Goal: Task Accomplishment & Management: Use online tool/utility

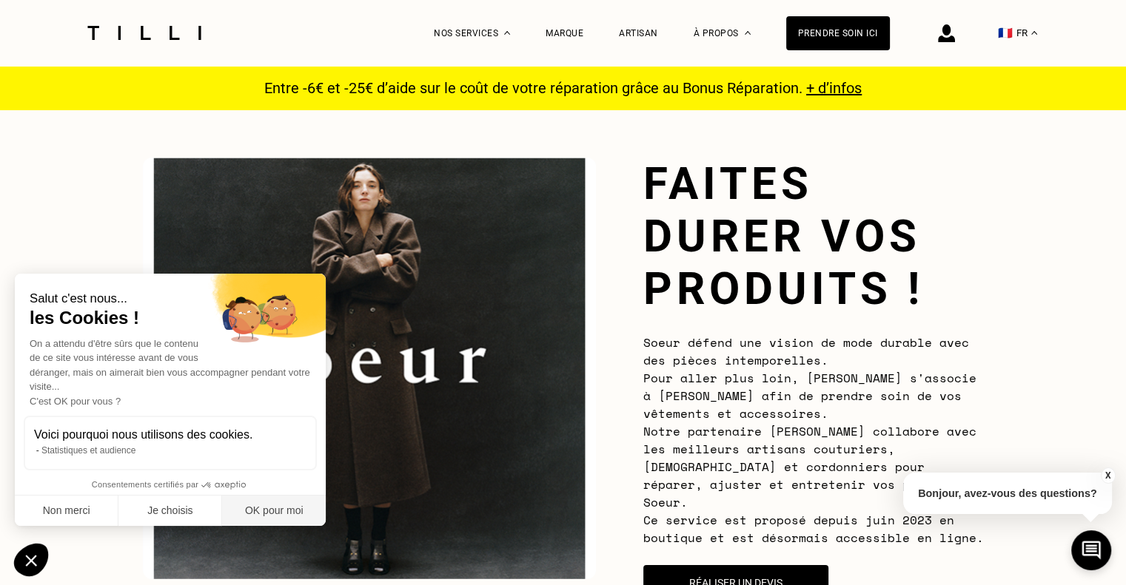
drag, startPoint x: 294, startPoint y: 515, endPoint x: 420, endPoint y: 414, distance: 162.2
click at [295, 514] on button "OK pour moi" at bounding box center [274, 511] width 104 height 31
checkbox input "true"
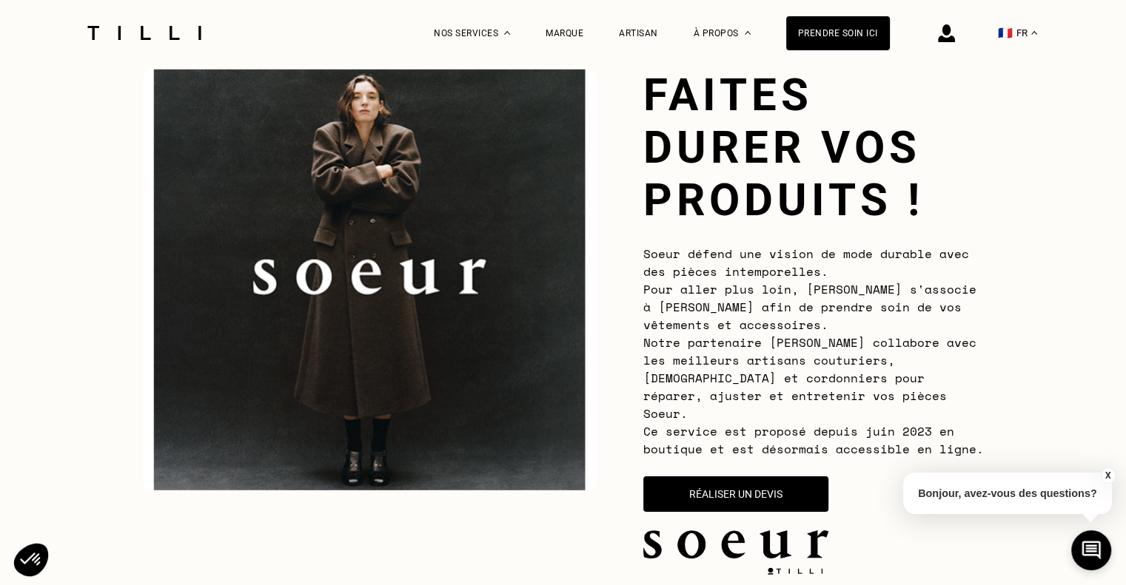
scroll to position [148, 0]
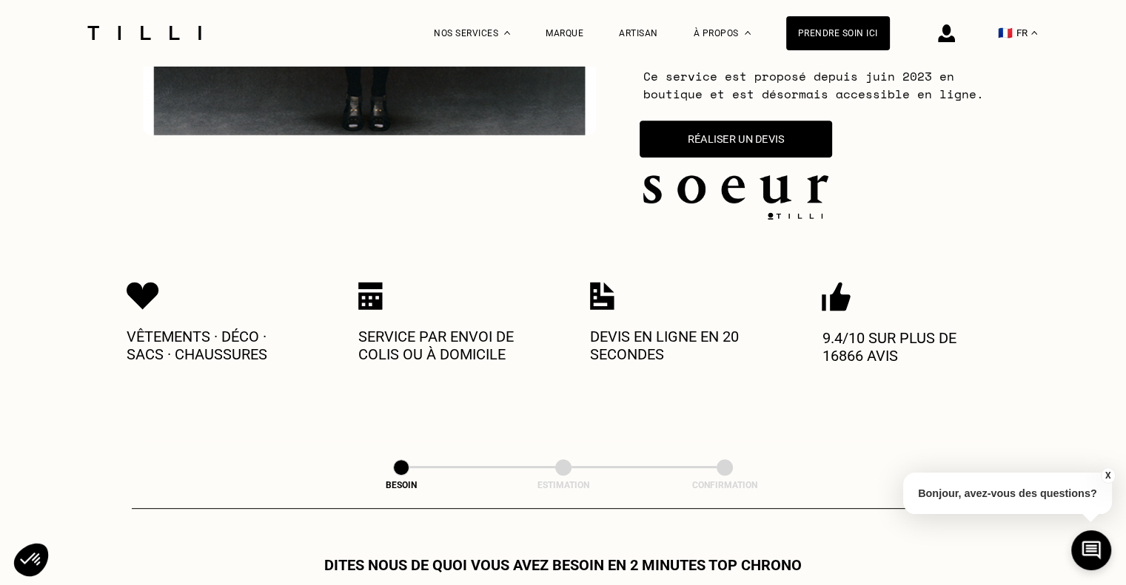
click at [712, 121] on button "Réaliser un devis" at bounding box center [735, 139] width 192 height 37
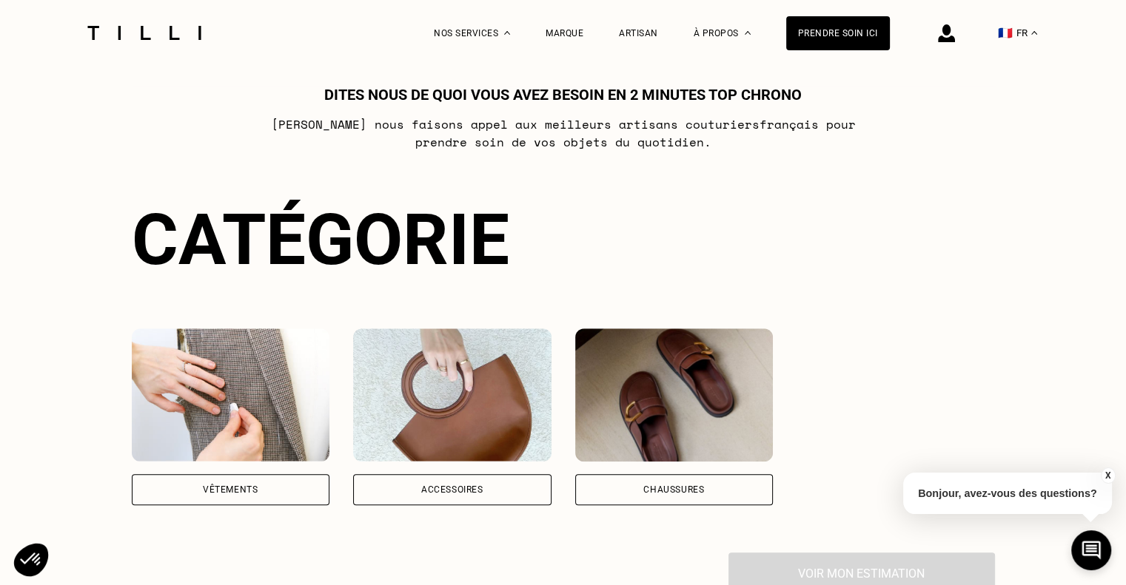
scroll to position [1013, 0]
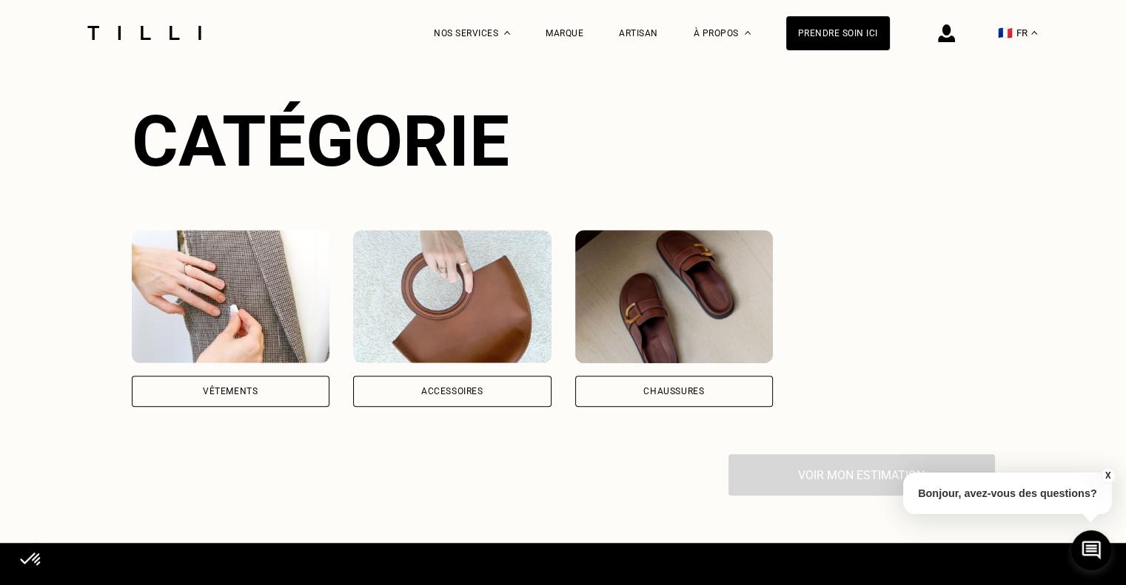
click at [194, 255] on img at bounding box center [231, 296] width 198 height 133
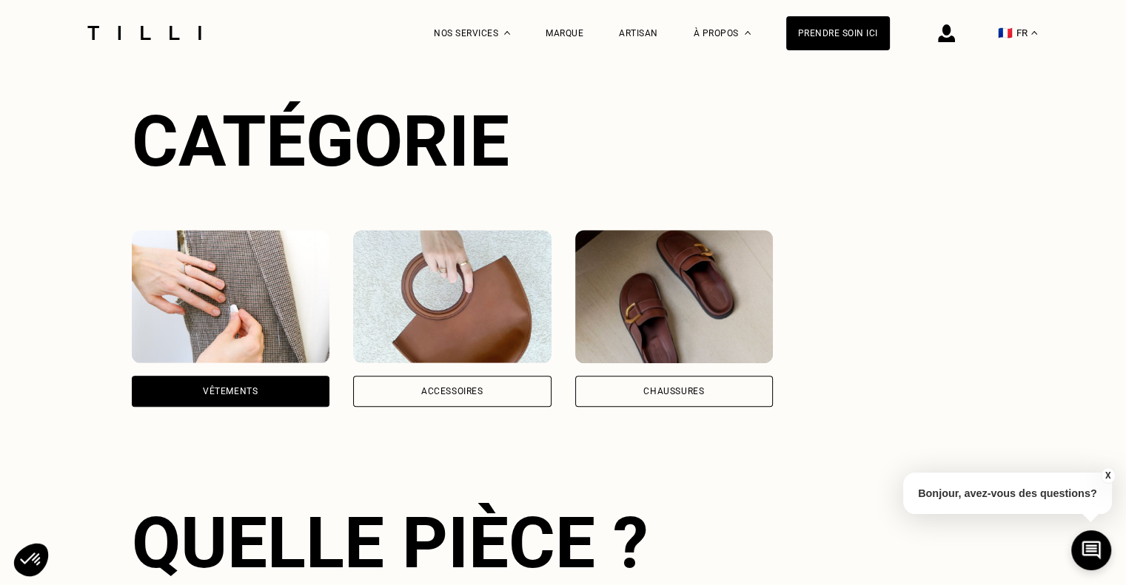
click at [206, 376] on div "Vêtements" at bounding box center [231, 391] width 198 height 31
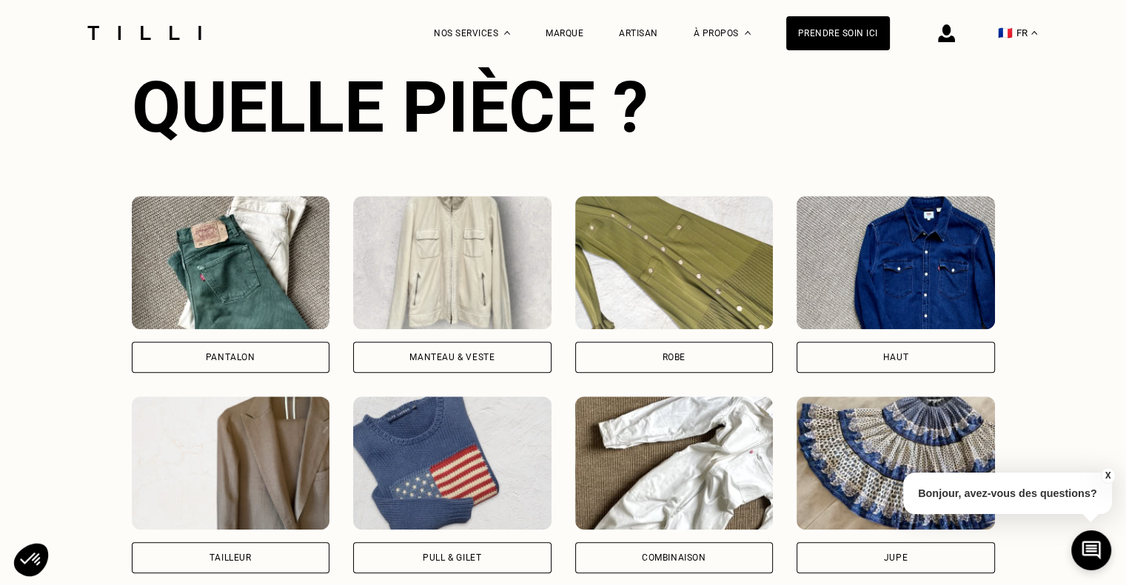
scroll to position [1578, 0]
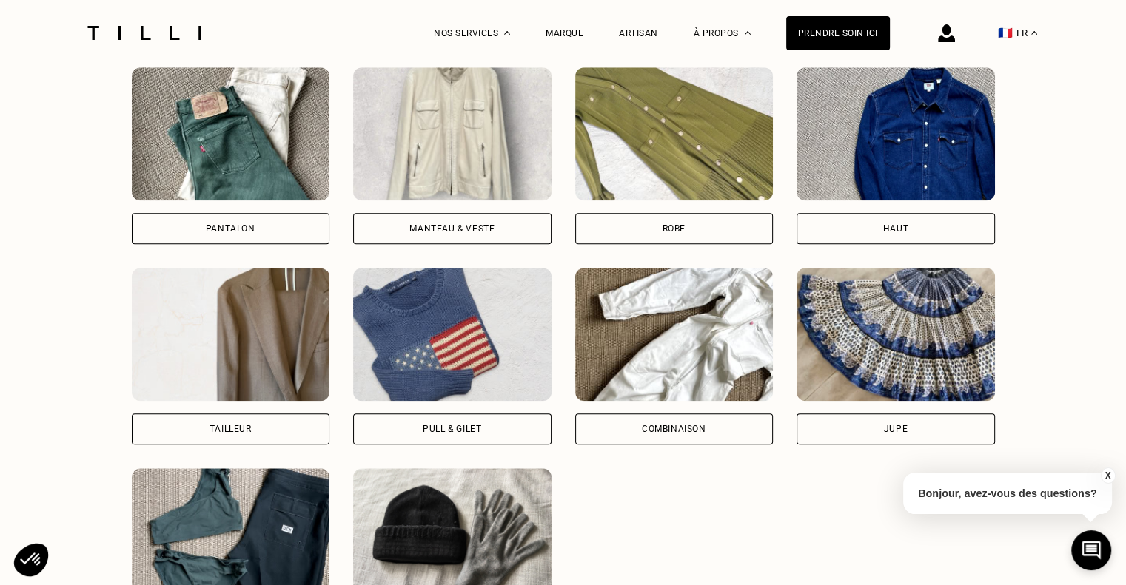
click at [199, 218] on div "Pantalon" at bounding box center [231, 228] width 198 height 31
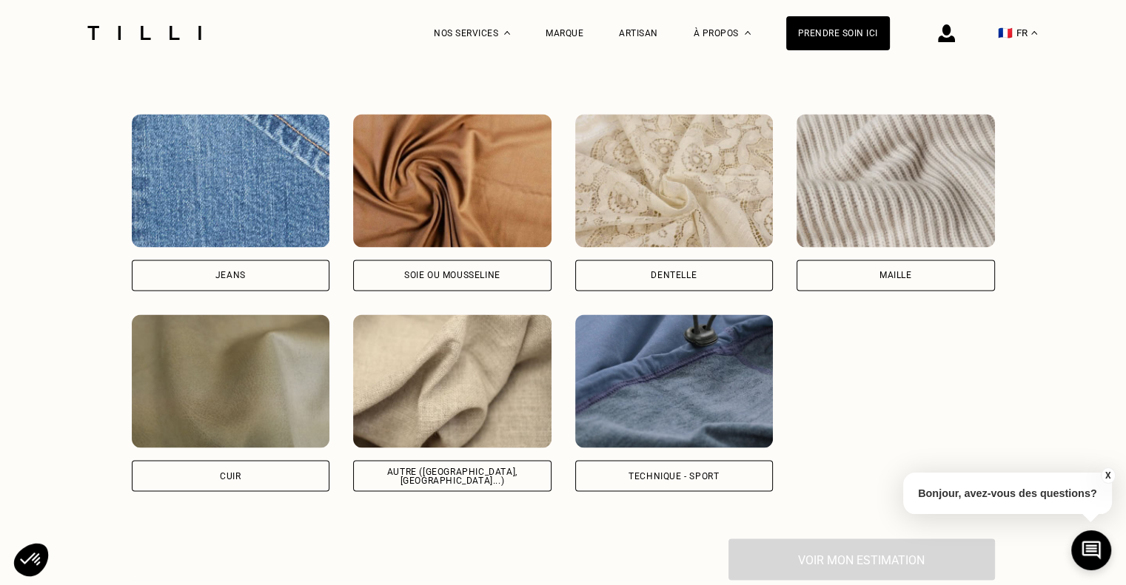
scroll to position [2530, 0]
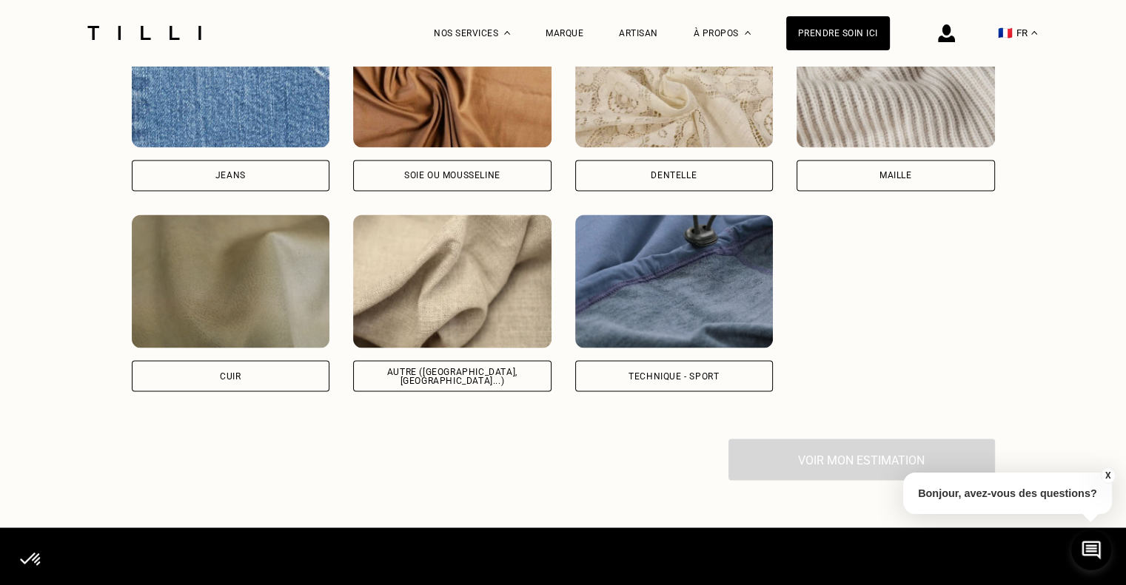
click at [186, 160] on div "Jeans" at bounding box center [231, 175] width 198 height 31
select select "FR"
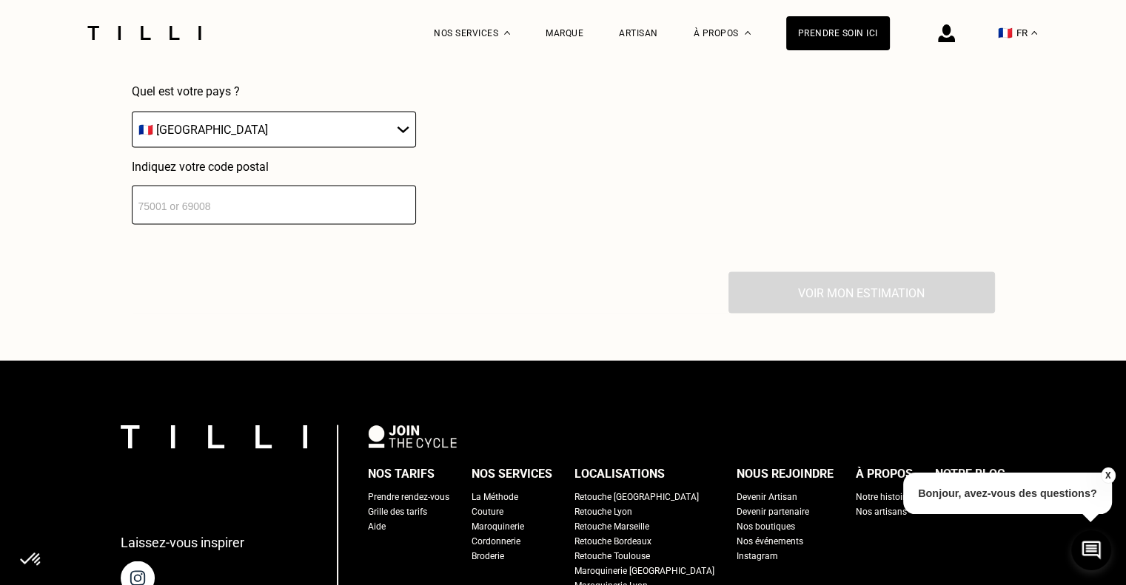
scroll to position [2989, 0]
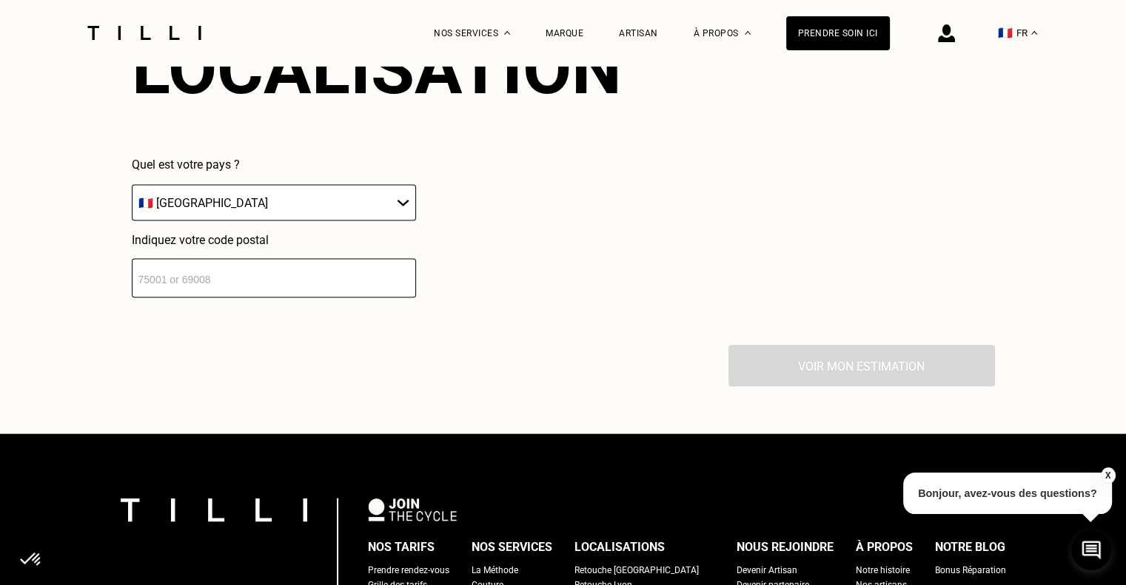
click at [228, 259] on input "number" at bounding box center [274, 278] width 284 height 39
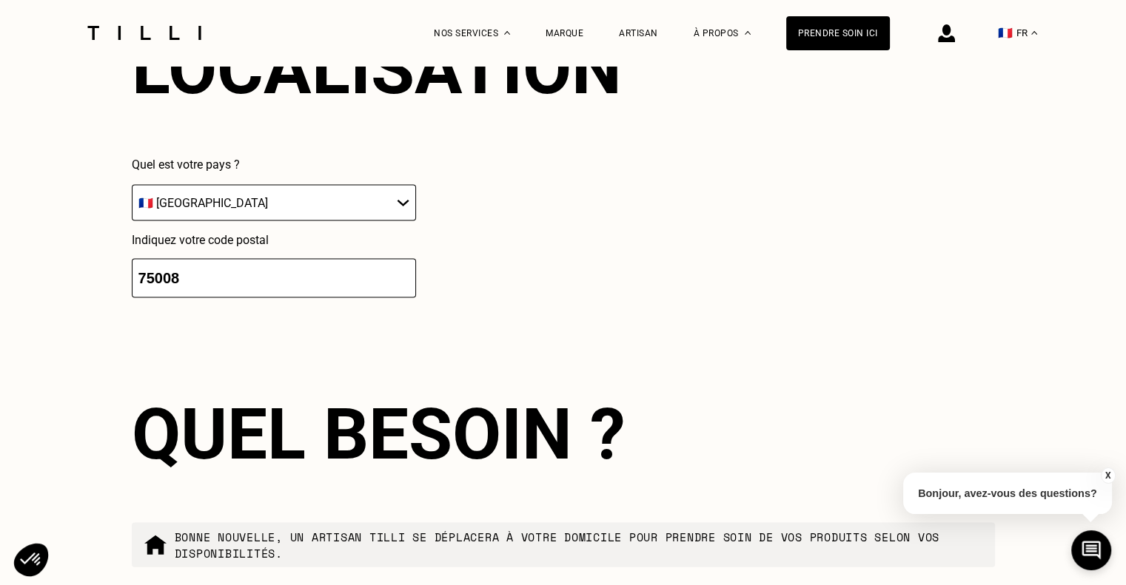
scroll to position [3230, 0]
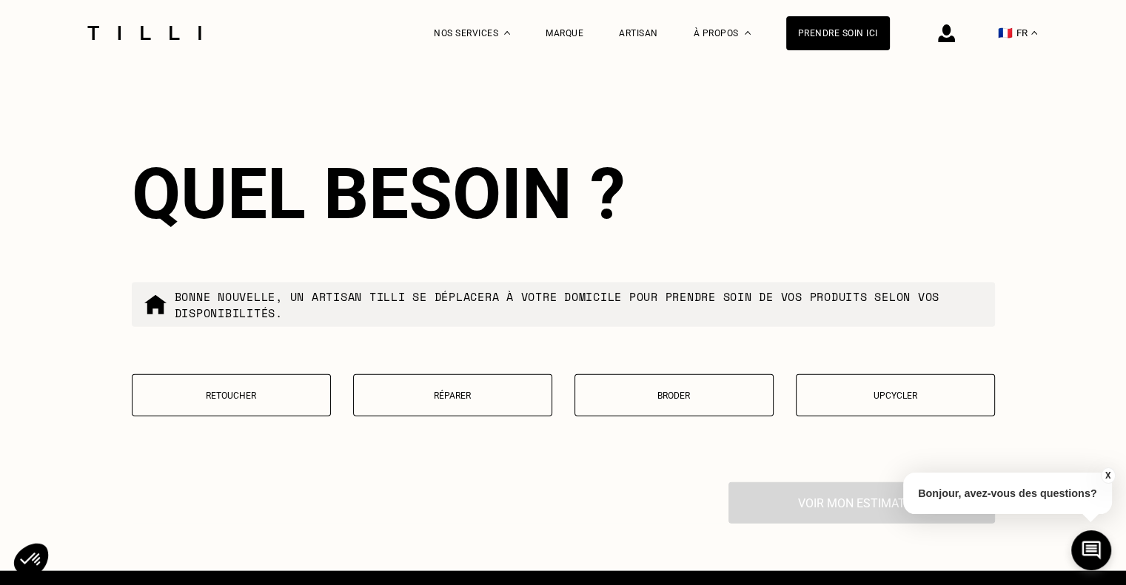
type input "75008"
click at [269, 391] on p "Retoucher" at bounding box center [231, 396] width 183 height 10
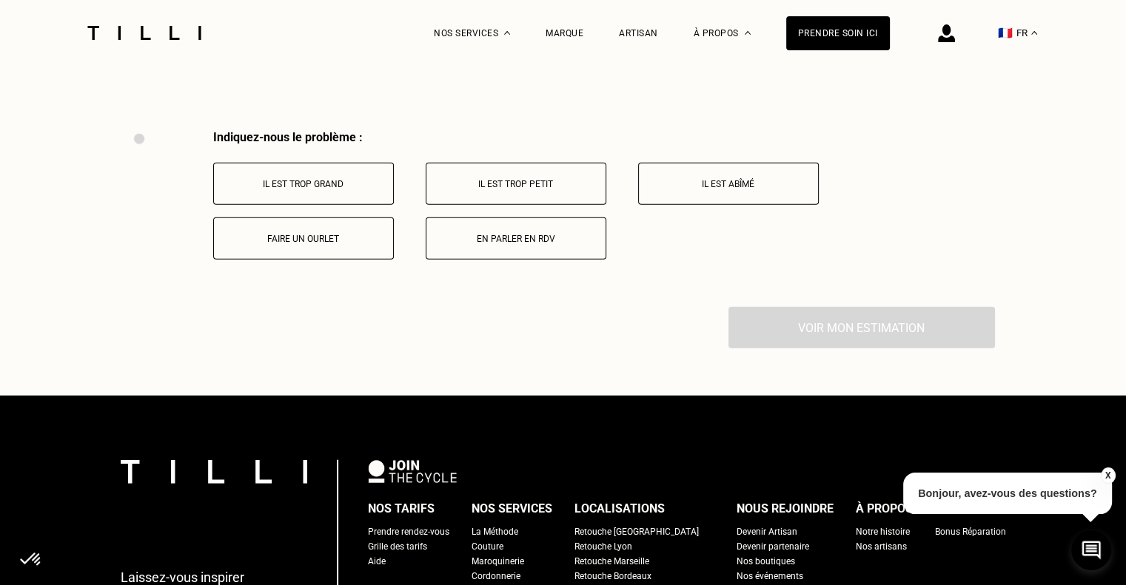
scroll to position [3536, 0]
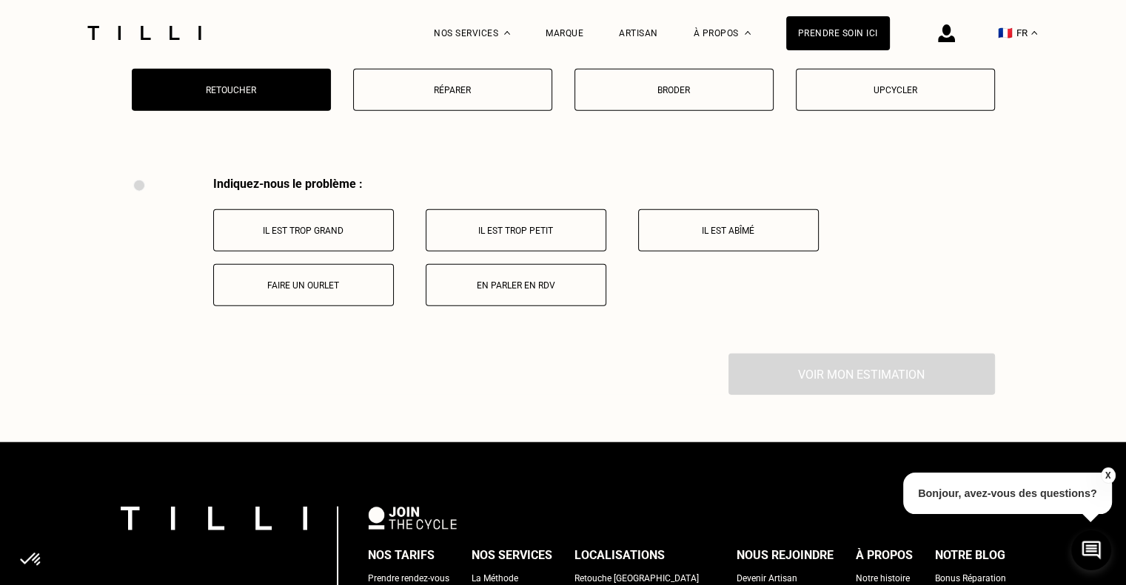
click at [349, 226] on button "Il est trop grand" at bounding box center [303, 230] width 181 height 42
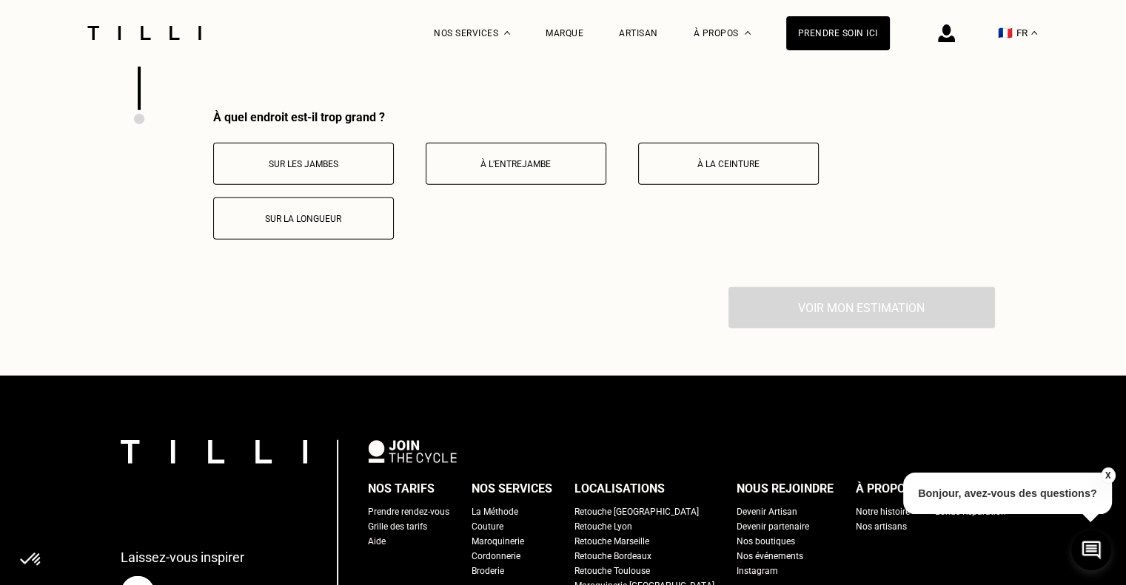
scroll to position [3786, 0]
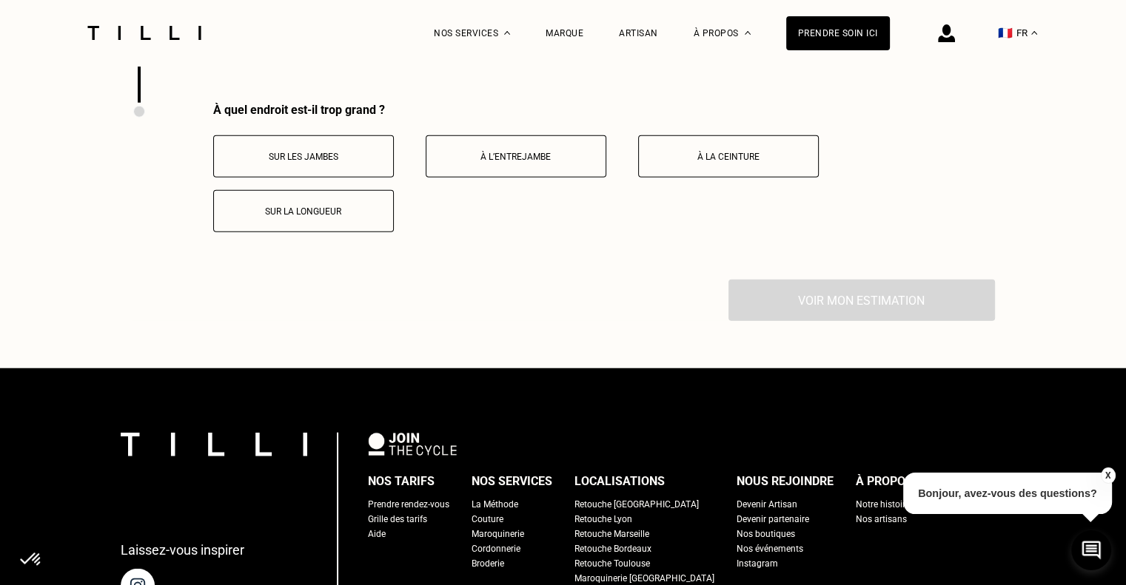
click at [337, 206] on p "Sur la longueur" at bounding box center [303, 211] width 164 height 10
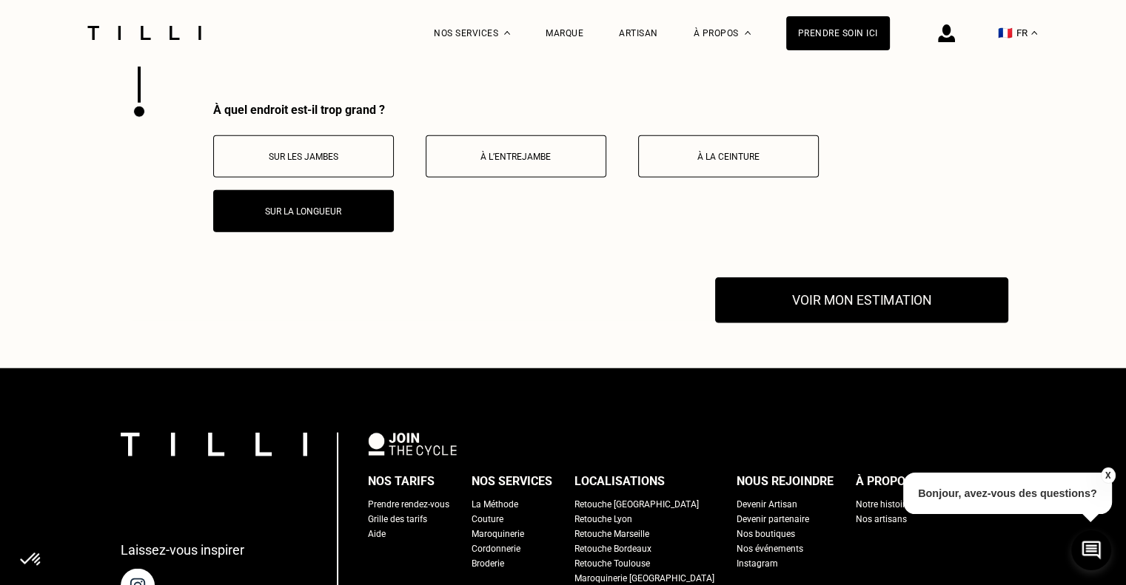
click at [793, 281] on button "Voir mon estimation" at bounding box center [861, 301] width 293 height 46
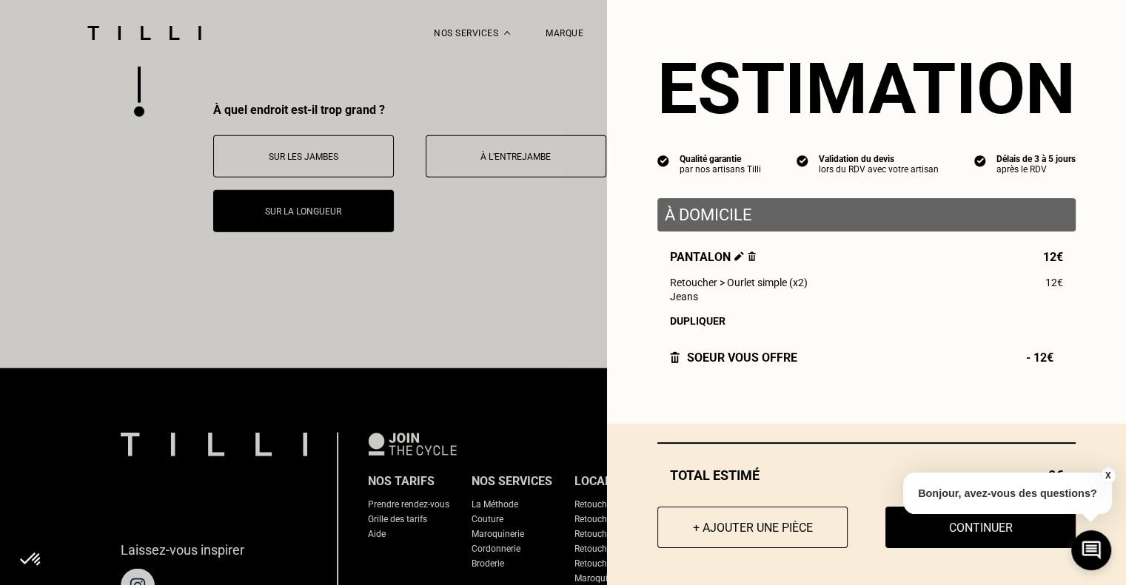
click at [1107, 479] on button "X" at bounding box center [1107, 476] width 15 height 16
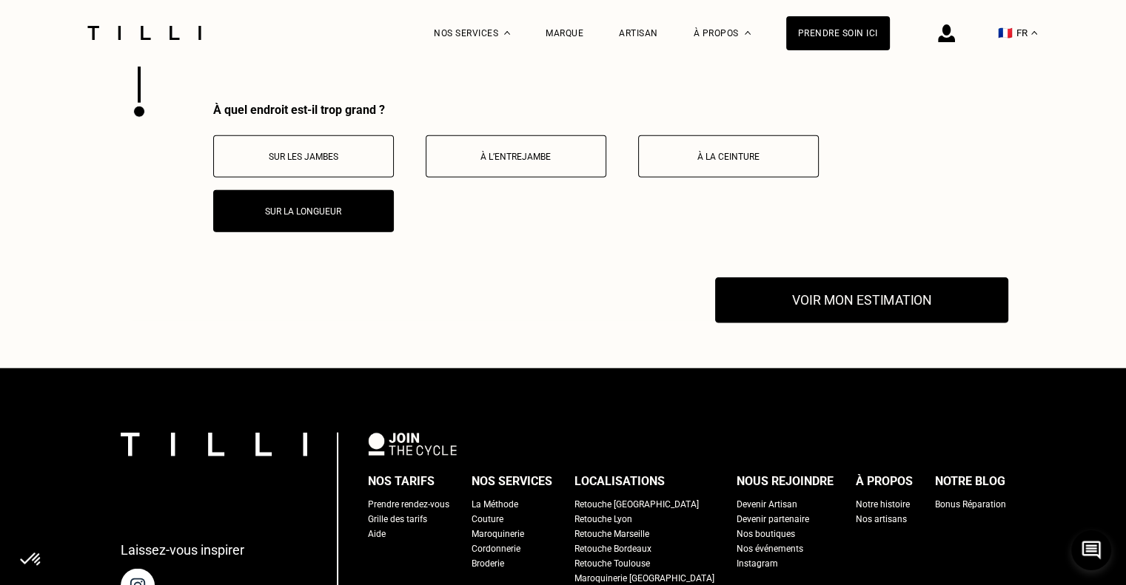
click at [846, 283] on button "Voir mon estimation" at bounding box center [861, 301] width 293 height 46
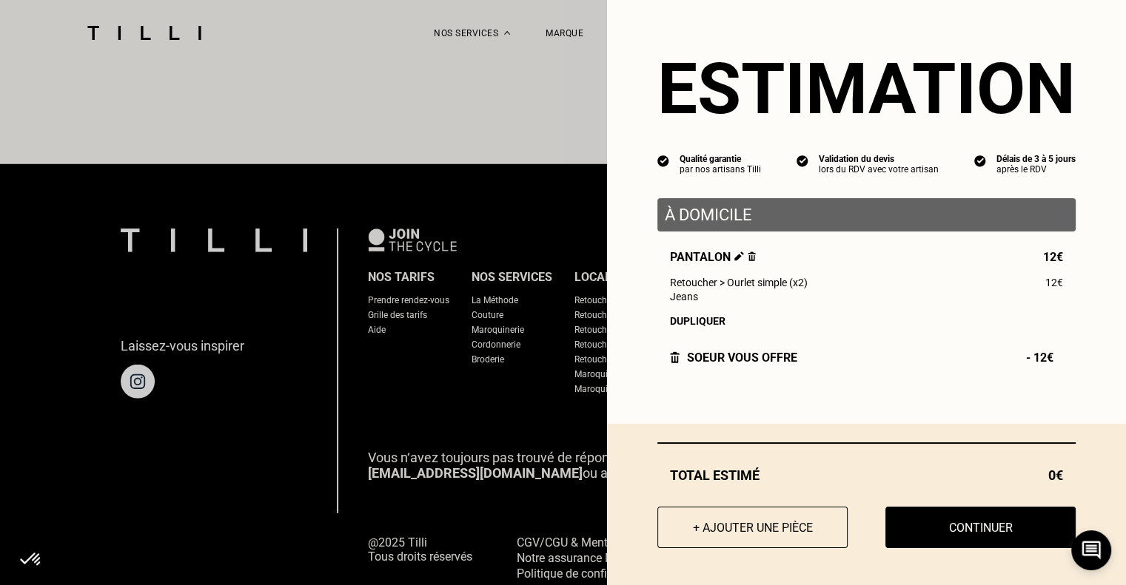
scroll to position [4040, 0]
